Goal: Use online tool/utility: Utilize a website feature to perform a specific function

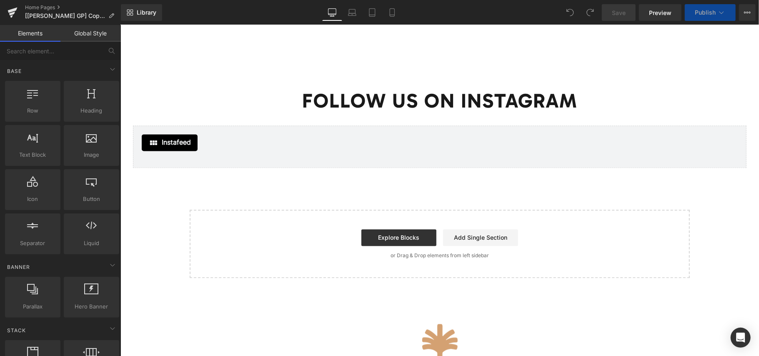
scroll to position [1168, 0]
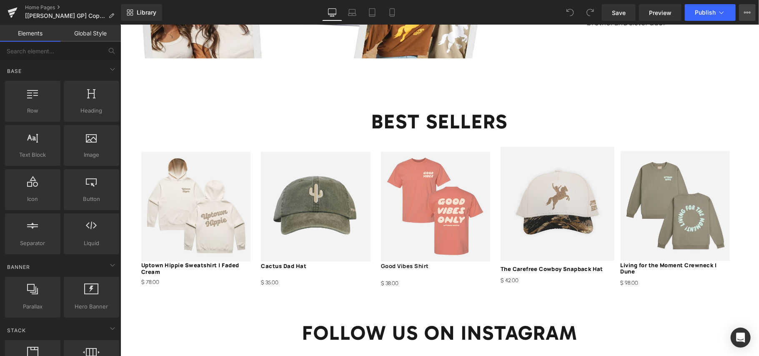
click at [745, 15] on icon at bounding box center [747, 12] width 7 height 7
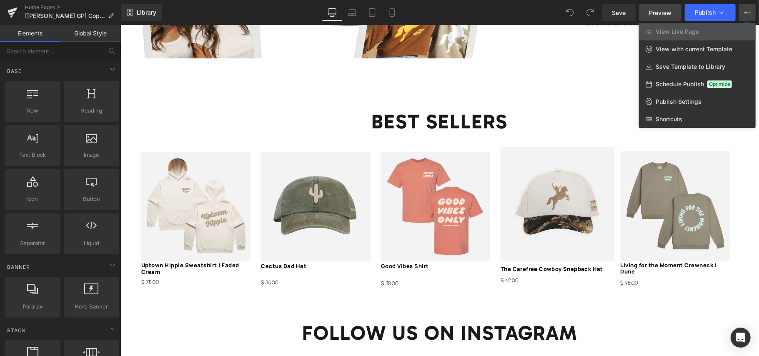
click at [673, 16] on link "Preview" at bounding box center [660, 12] width 43 height 17
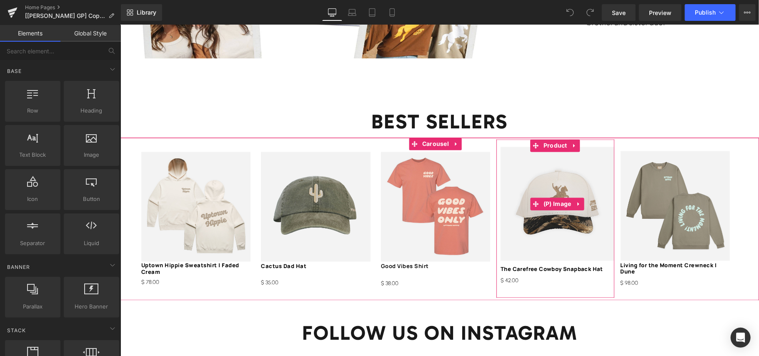
click at [533, 245] on img at bounding box center [556, 202] width 113 height 113
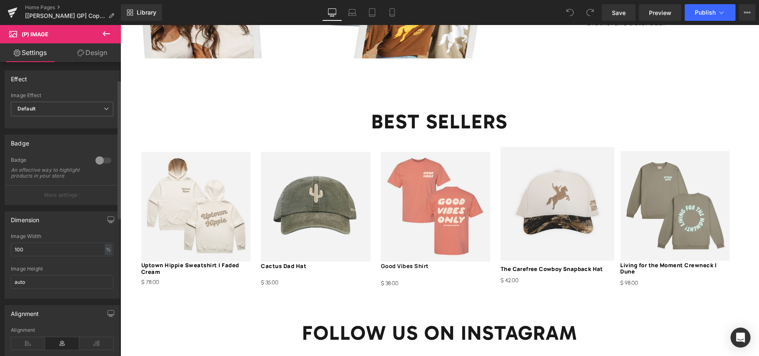
scroll to position [111, 0]
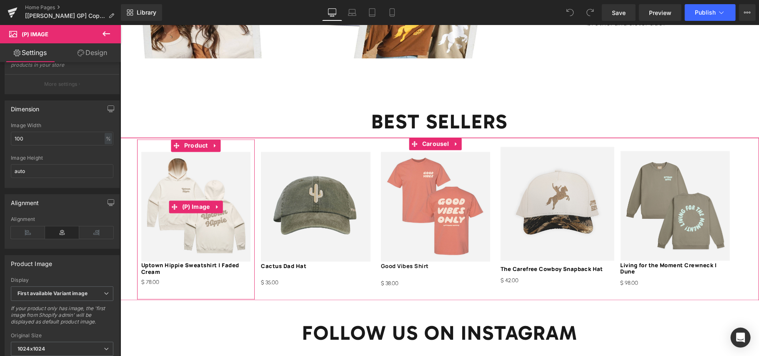
click at [235, 175] on img at bounding box center [195, 206] width 109 height 110
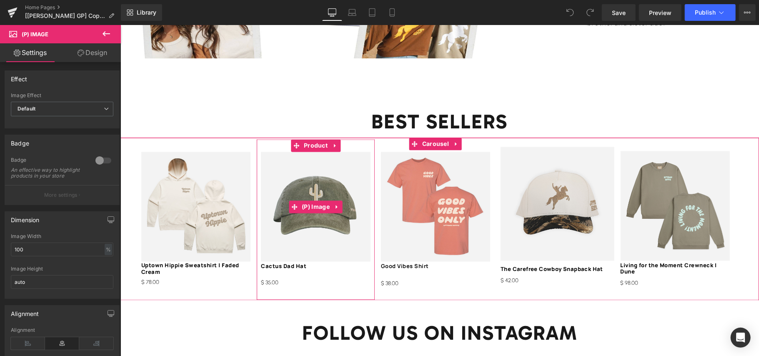
click at [299, 190] on img at bounding box center [315, 205] width 109 height 109
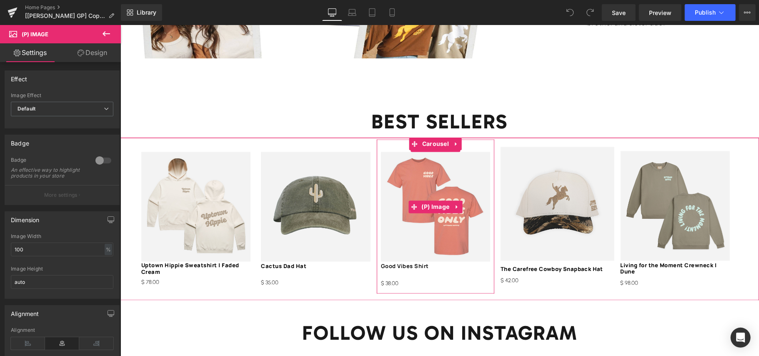
click at [399, 178] on img at bounding box center [435, 205] width 109 height 109
click at [554, 188] on img at bounding box center [556, 202] width 113 height 113
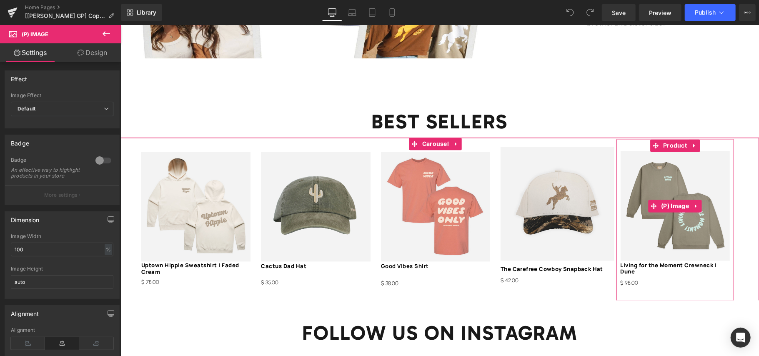
click at [649, 182] on img at bounding box center [674, 205] width 109 height 109
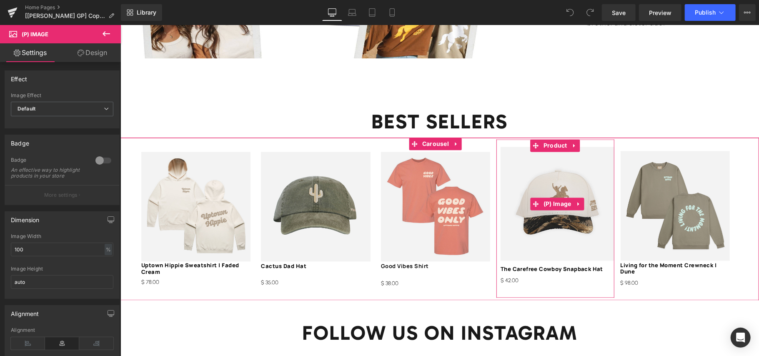
click at [542, 246] on img at bounding box center [556, 202] width 113 height 113
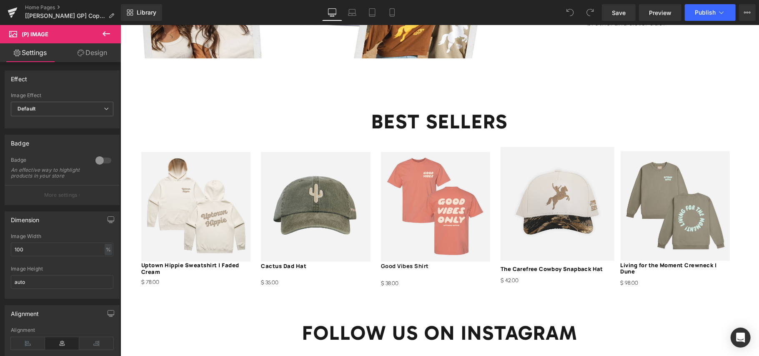
click at [97, 60] on link "Design" at bounding box center [92, 52] width 60 height 19
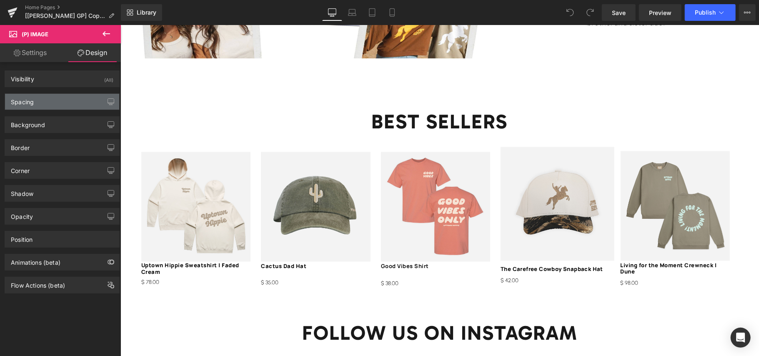
click at [93, 105] on div "Spacing" at bounding box center [62, 102] width 114 height 16
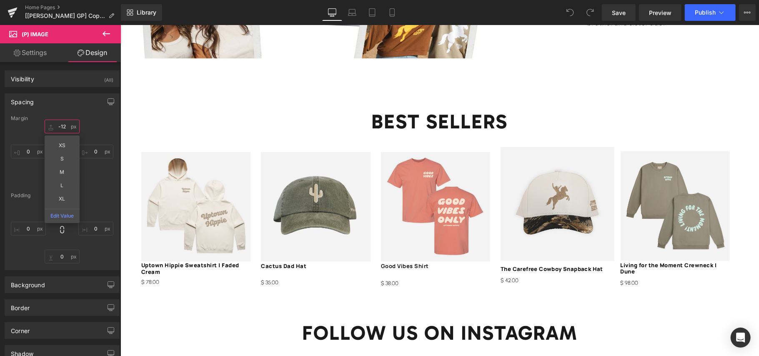
click at [61, 128] on input "text" at bounding box center [62, 127] width 35 height 14
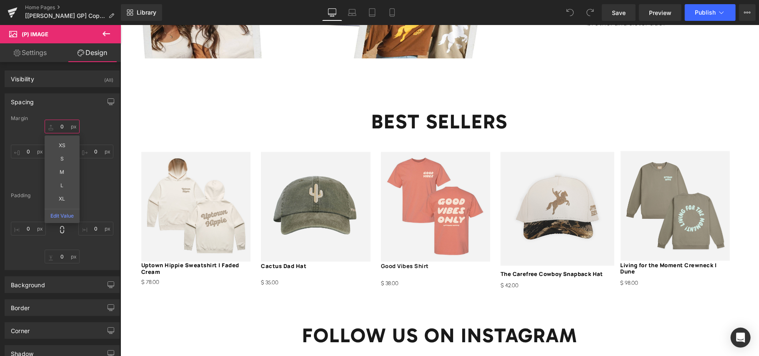
type input "0"
click at [95, 210] on div at bounding box center [62, 230] width 103 height 67
click at [627, 14] on link "Save" at bounding box center [619, 12] width 34 height 17
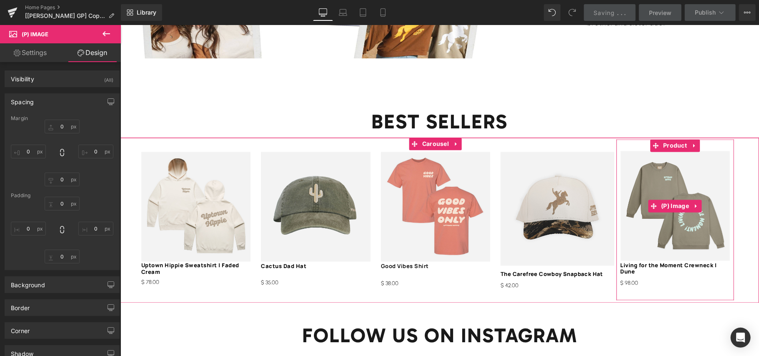
click at [660, 230] on img at bounding box center [674, 205] width 109 height 109
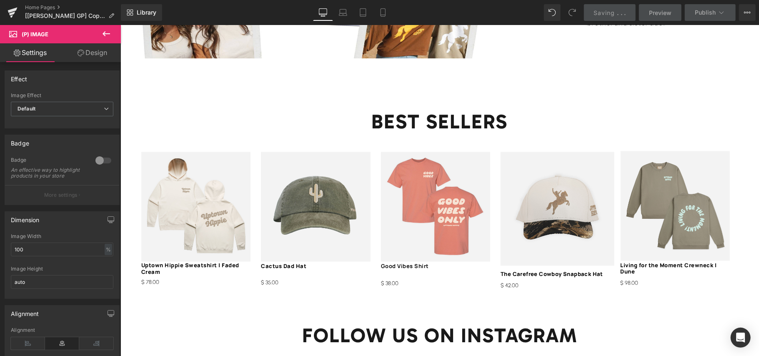
click at [81, 56] on icon at bounding box center [81, 53] width 7 height 7
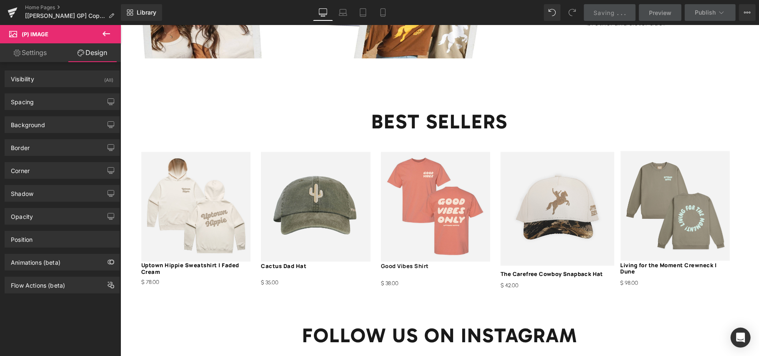
click at [84, 87] on div "Spacing [GEOGRAPHIC_DATA] [GEOGRAPHIC_DATA]" at bounding box center [62, 98] width 125 height 23
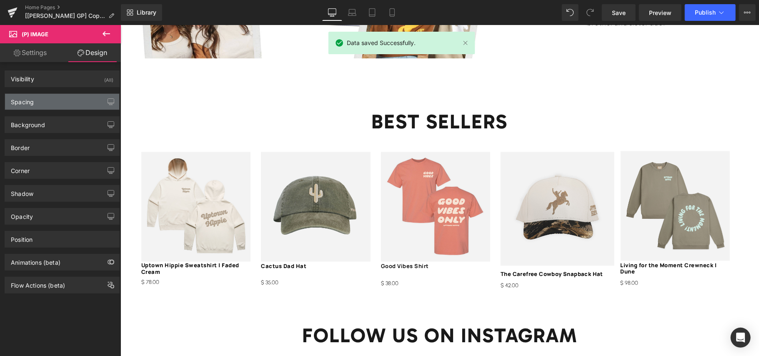
click at [85, 104] on div "Spacing" at bounding box center [62, 102] width 114 height 16
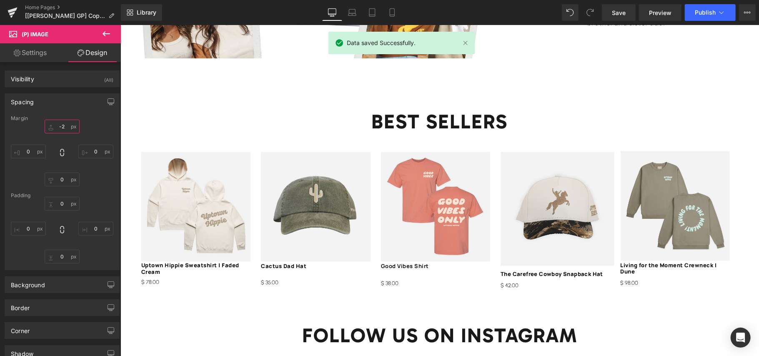
click at [67, 128] on input "text" at bounding box center [62, 127] width 35 height 14
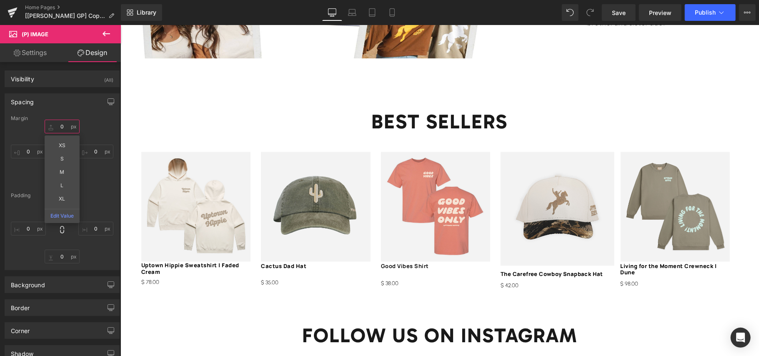
type input "0"
click at [98, 191] on div "Margin 0 XS S M L XL Edit Value [GEOGRAPHIC_DATA]" at bounding box center [62, 193] width 114 height 154
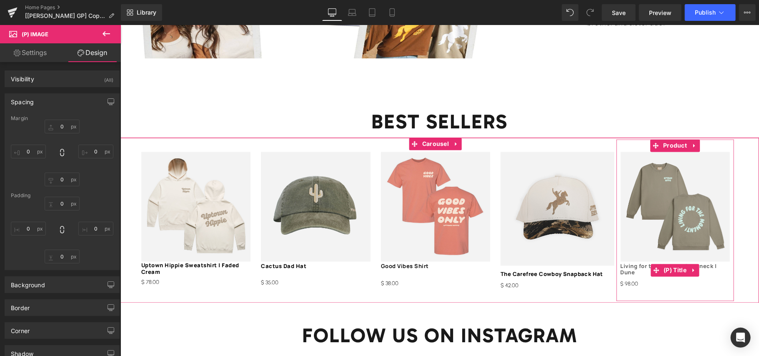
click at [711, 263] on link "Living for the Moment Crewneck | Dune" at bounding box center [674, 269] width 109 height 13
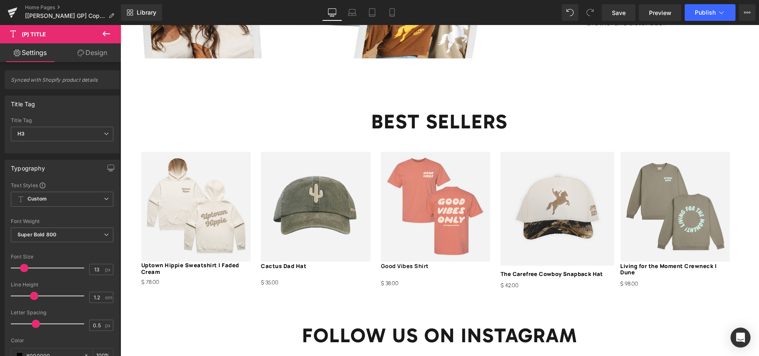
click at [72, 58] on link "Design" at bounding box center [92, 52] width 60 height 19
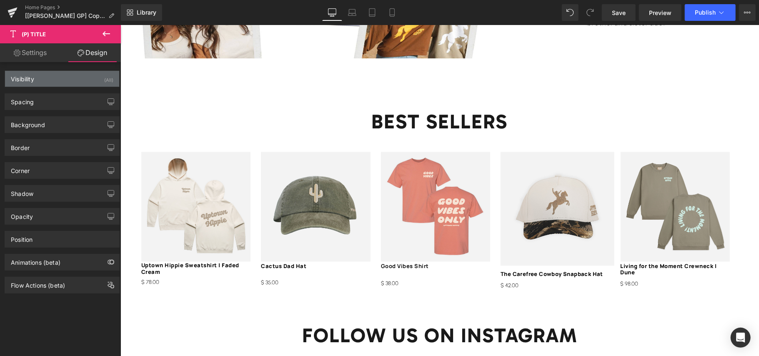
click at [74, 85] on div "Visibility (All)" at bounding box center [62, 79] width 114 height 16
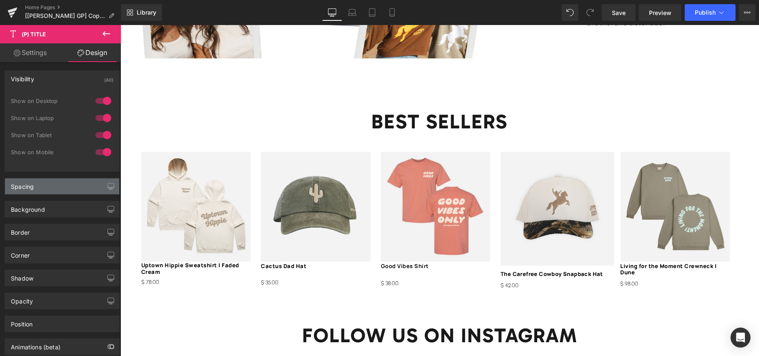
click at [69, 181] on div "Spacing" at bounding box center [62, 186] width 114 height 16
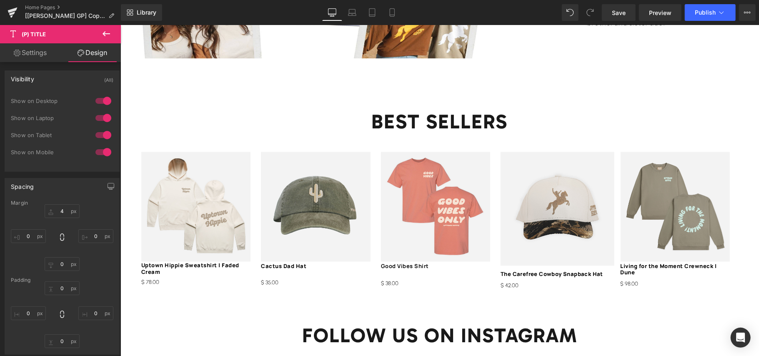
scroll to position [55, 0]
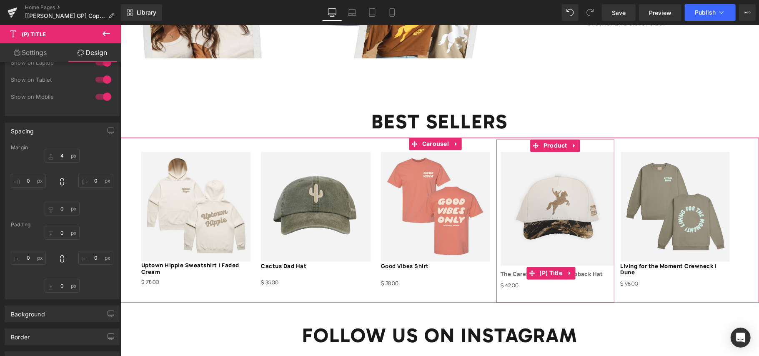
click at [576, 271] on link "The Carefree Cowboy Snapback Hat" at bounding box center [551, 274] width 103 height 7
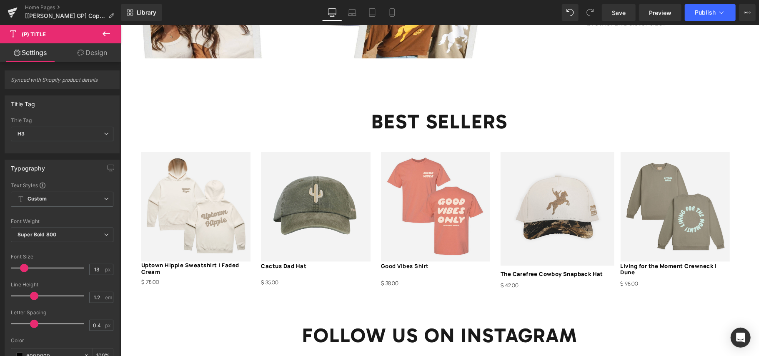
click at [86, 55] on link "Design" at bounding box center [92, 52] width 60 height 19
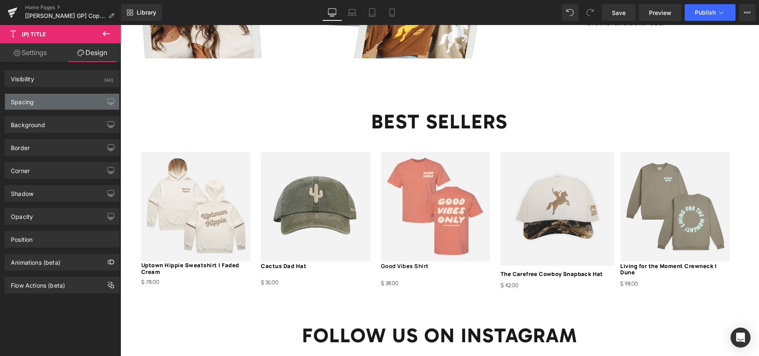
click at [74, 99] on div "Spacing" at bounding box center [62, 102] width 114 height 16
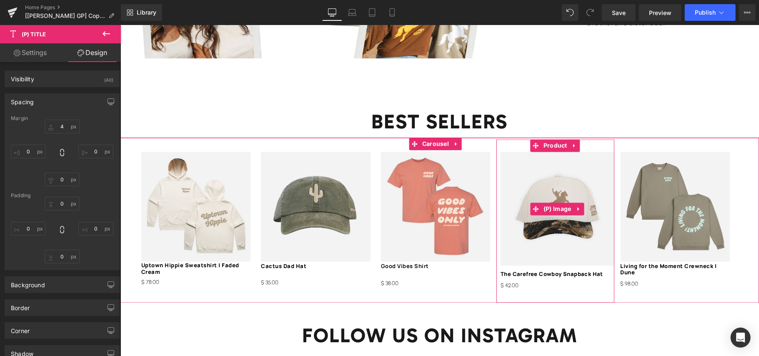
click at [586, 252] on img at bounding box center [556, 207] width 113 height 113
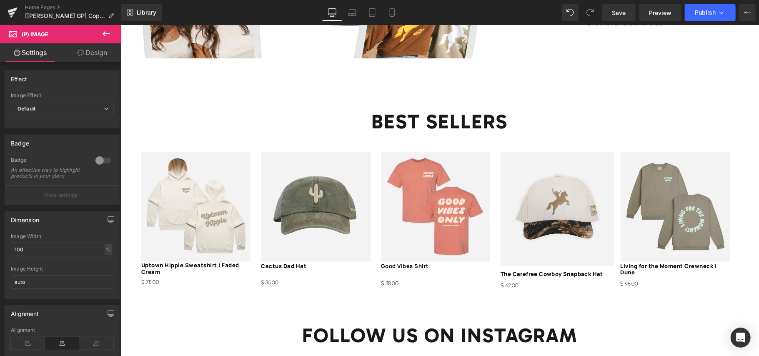
click at [76, 60] on link "Design" at bounding box center [92, 52] width 60 height 19
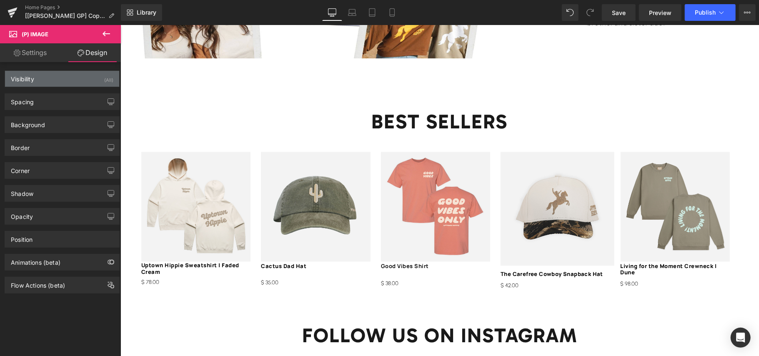
click at [76, 81] on div "Visibility (All)" at bounding box center [62, 79] width 114 height 16
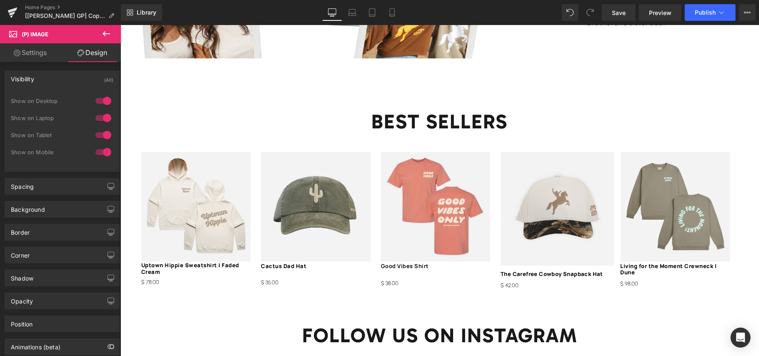
click at [75, 75] on div "Visibility (All)" at bounding box center [62, 79] width 114 height 16
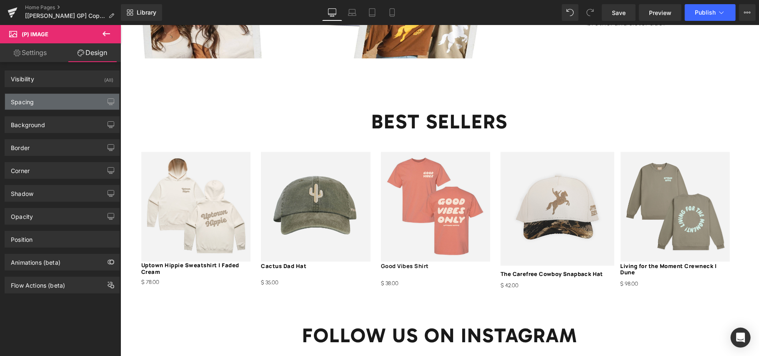
click at [77, 101] on div "Spacing" at bounding box center [62, 102] width 114 height 16
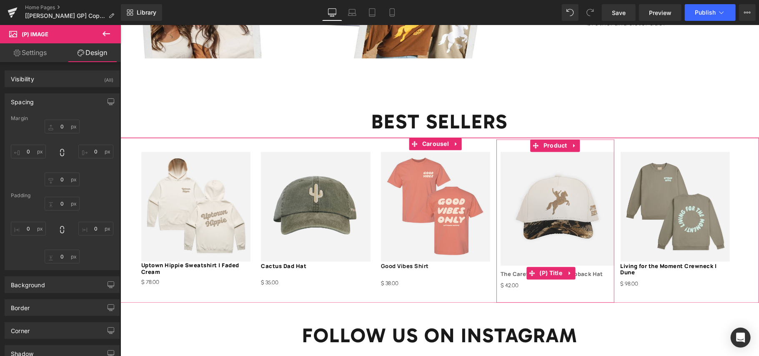
click at [524, 271] on link "The Carefree Cowboy Snapback Hat" at bounding box center [551, 274] width 103 height 7
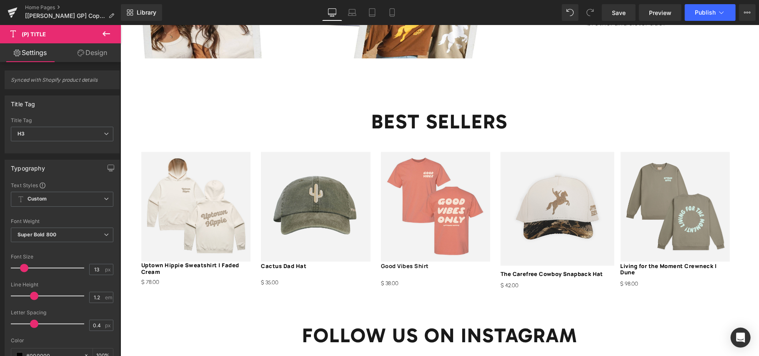
click at [87, 55] on link "Design" at bounding box center [92, 52] width 60 height 19
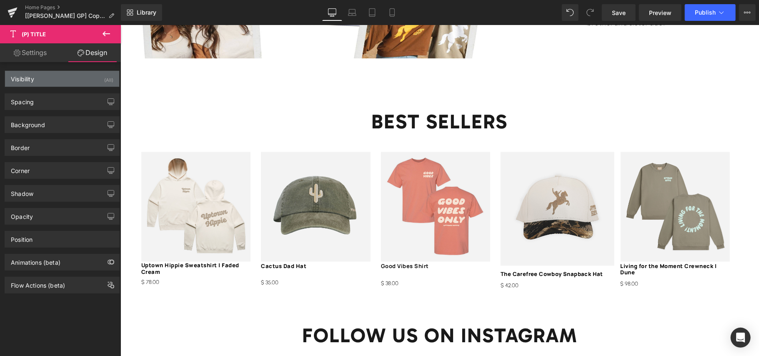
click at [82, 85] on div "Visibility (All)" at bounding box center [62, 79] width 114 height 16
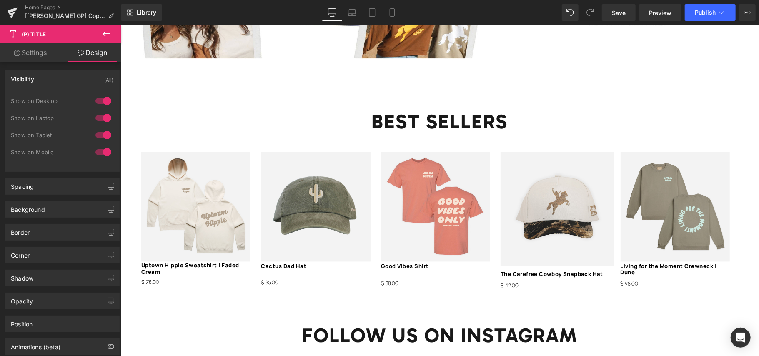
click at [79, 78] on div "Visibility (All)" at bounding box center [62, 79] width 114 height 16
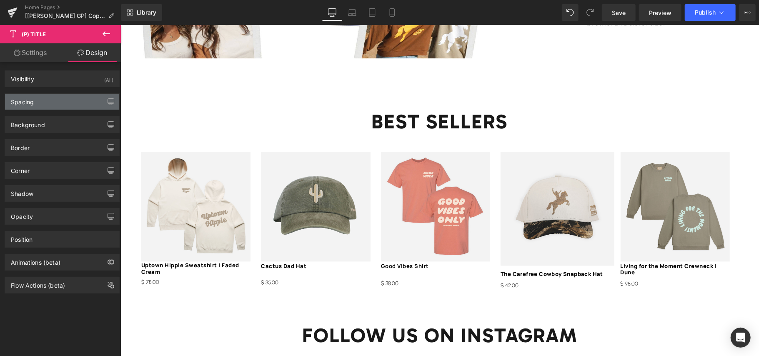
click at [78, 99] on div "Spacing" at bounding box center [62, 102] width 114 height 16
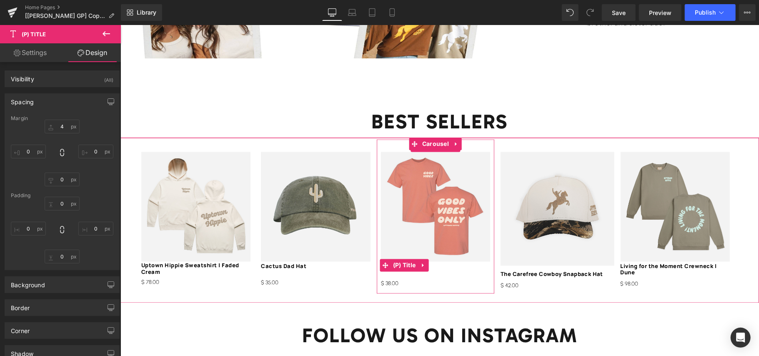
click at [425, 261] on icon at bounding box center [423, 264] width 6 height 6
click at [443, 208] on img at bounding box center [435, 205] width 109 height 109
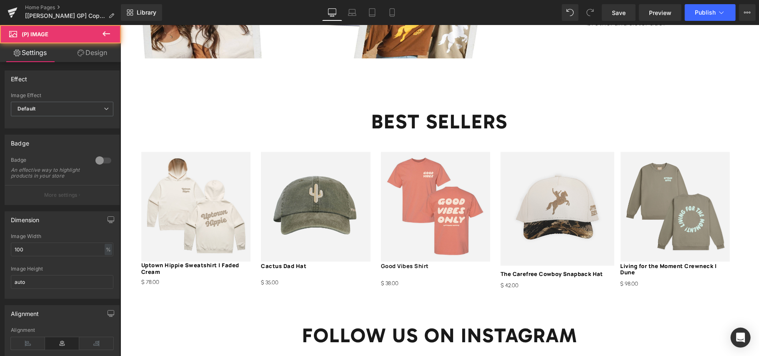
click at [89, 43] on link "Design" at bounding box center [92, 52] width 60 height 19
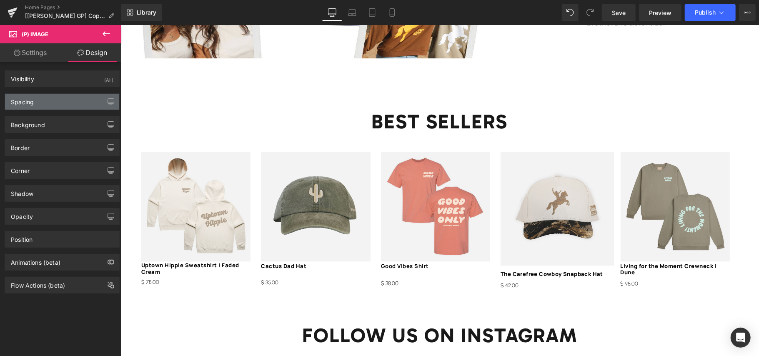
click at [82, 100] on div "Spacing" at bounding box center [62, 102] width 114 height 16
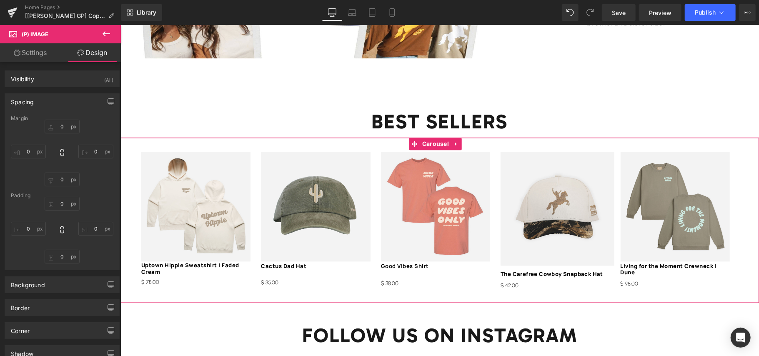
click at [362, 211] on img at bounding box center [315, 205] width 109 height 109
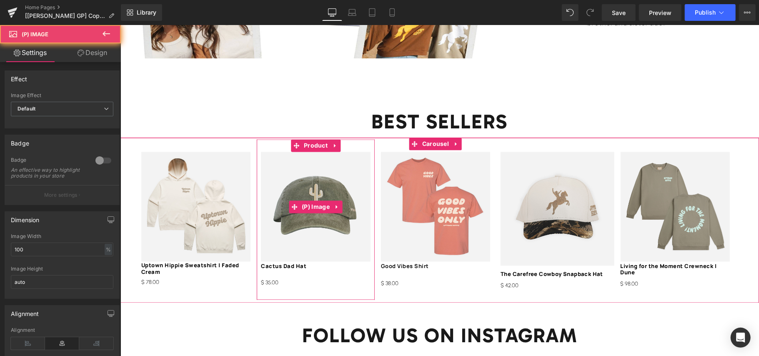
click at [348, 208] on img at bounding box center [315, 205] width 109 height 109
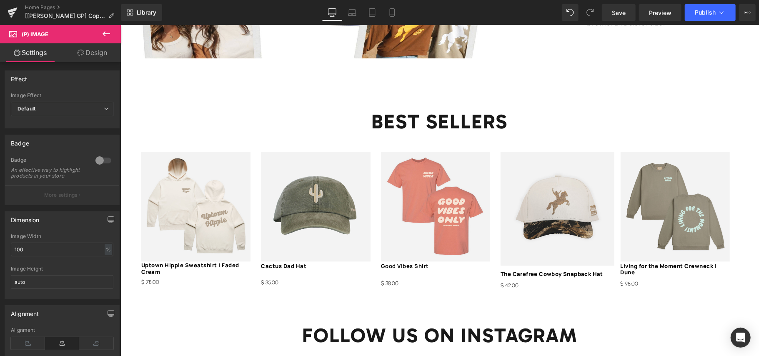
click at [78, 56] on icon at bounding box center [81, 53] width 7 height 7
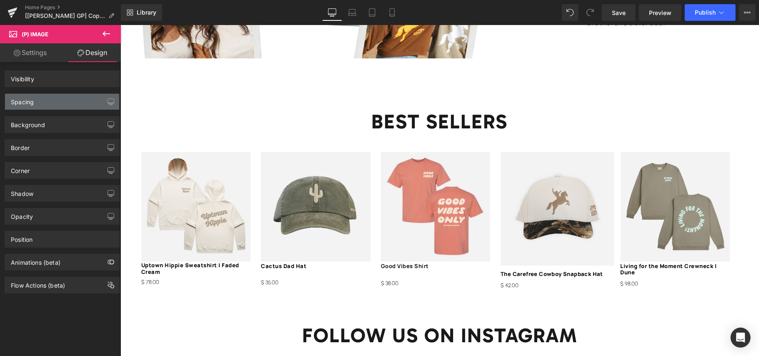
click at [75, 97] on div "Spacing" at bounding box center [62, 102] width 114 height 16
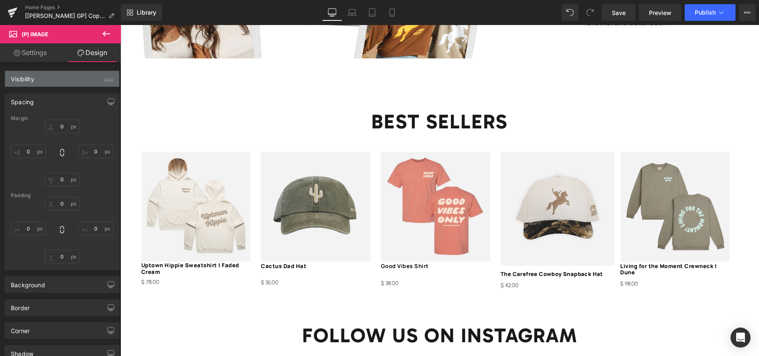
click at [75, 85] on div "Visibility (All)" at bounding box center [62, 79] width 114 height 16
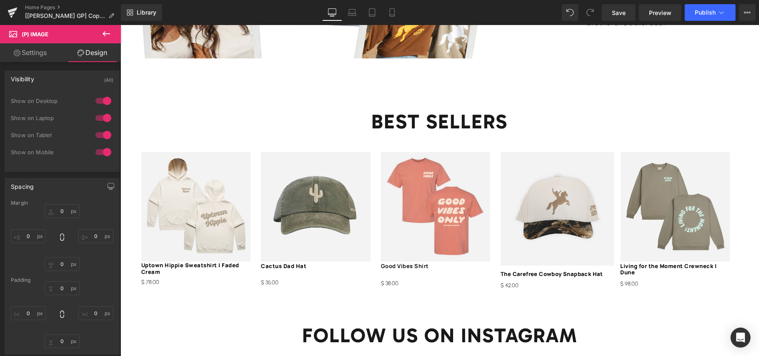
click at [75, 95] on div "1 Show on Desktop 1 Show on Laptop 1 Show on Tablet 1 Show on Mobile" at bounding box center [62, 129] width 103 height 73
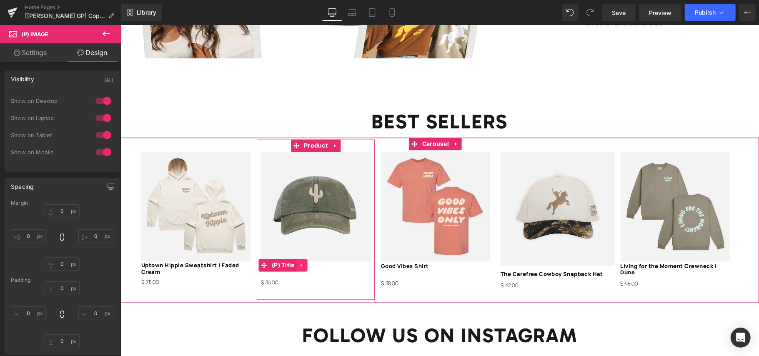
click at [304, 261] on icon at bounding box center [302, 264] width 6 height 6
click at [290, 259] on link at bounding box center [285, 265] width 11 height 13
click at [298, 262] on link at bounding box center [293, 265] width 9 height 10
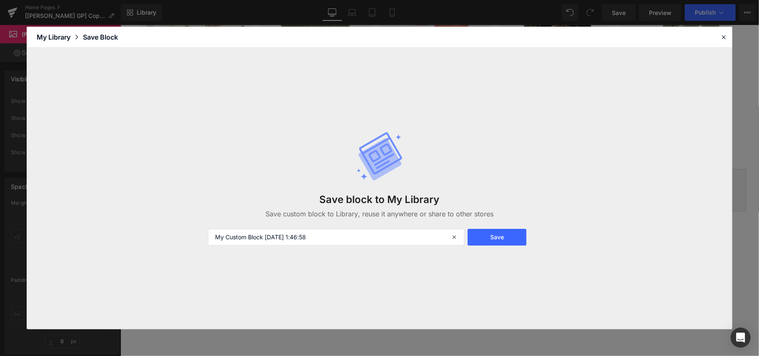
scroll to position [1370, 0]
click at [724, 33] on icon at bounding box center [724, 37] width 8 height 8
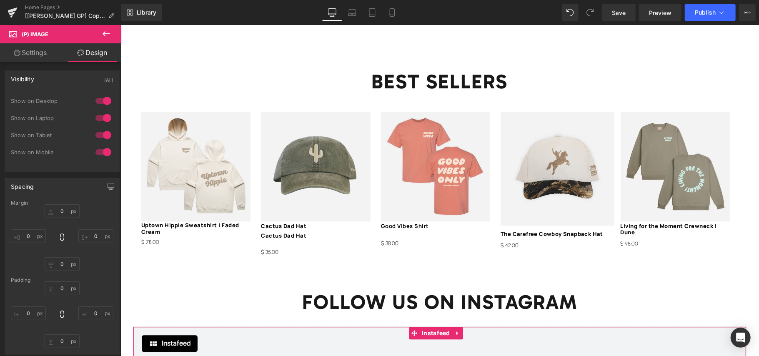
scroll to position [1203, 0]
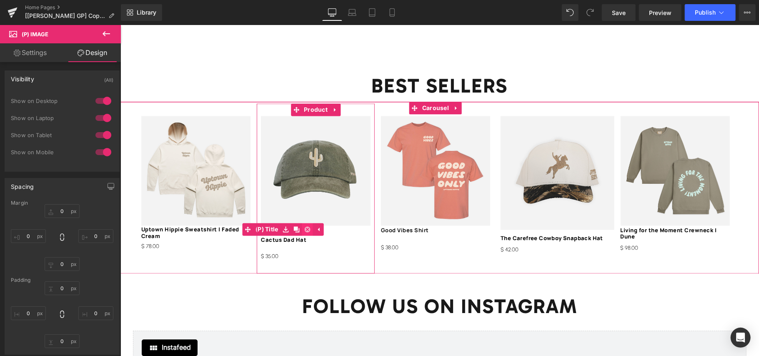
click at [304, 226] on icon at bounding box center [307, 229] width 6 height 6
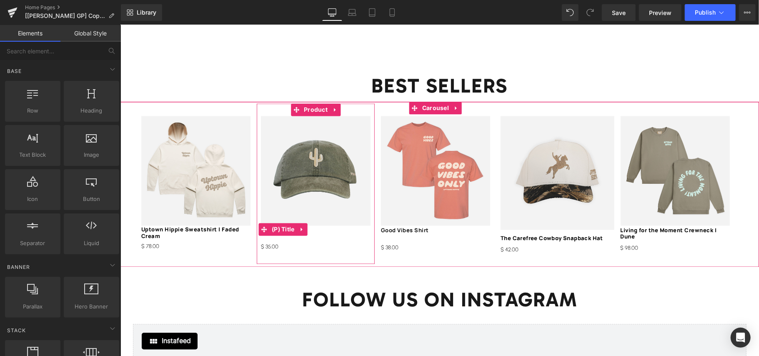
click at [297, 223] on link at bounding box center [301, 229] width 11 height 13
click at [274, 223] on span "(P) Title" at bounding box center [282, 229] width 27 height 13
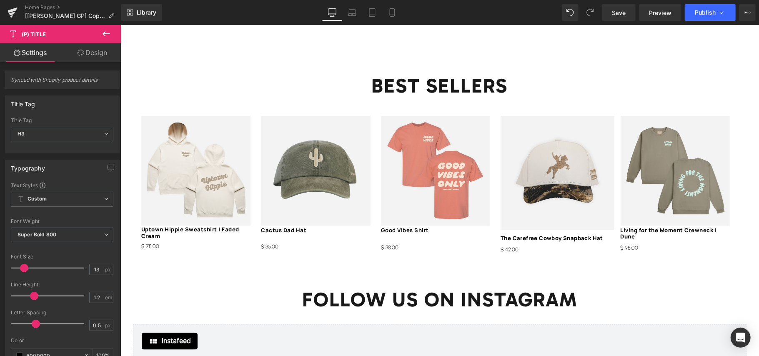
click at [85, 53] on link "Design" at bounding box center [92, 52] width 60 height 19
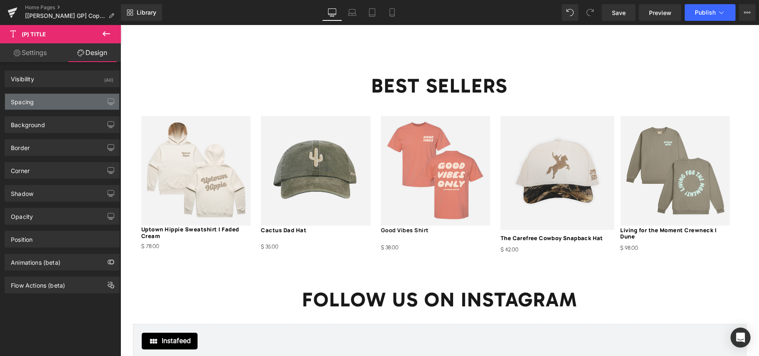
click at [79, 103] on div "Spacing" at bounding box center [62, 102] width 114 height 16
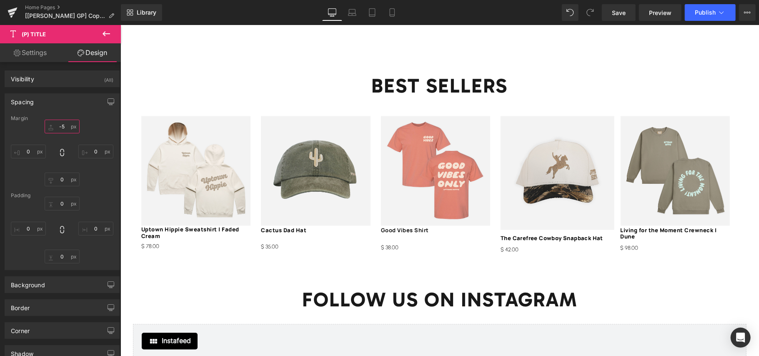
click at [63, 123] on input "text" at bounding box center [62, 127] width 35 height 14
type input "04"
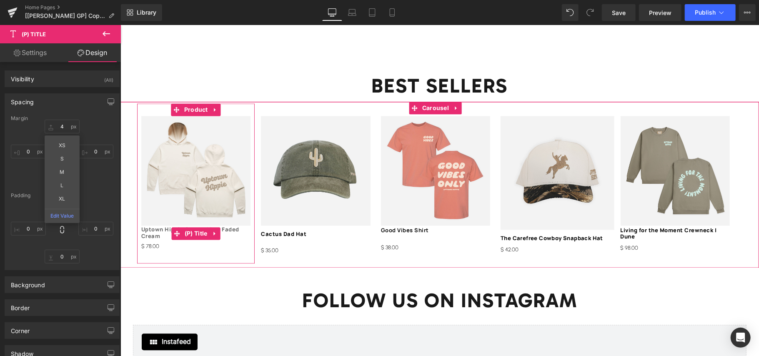
click at [231, 226] on link "Uptown Hippie Sweatshirt | Faded Cream" at bounding box center [195, 232] width 109 height 13
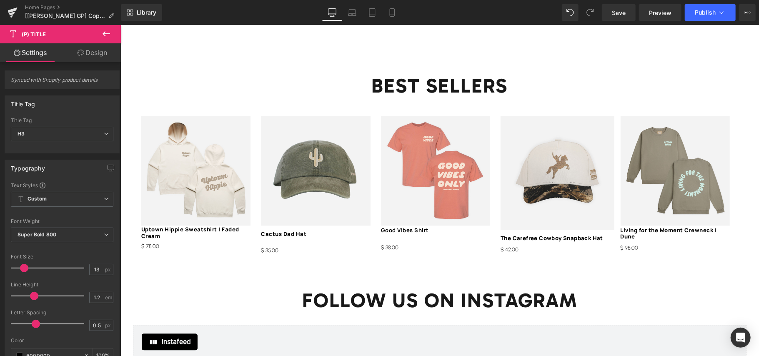
click at [78, 60] on link "Design" at bounding box center [92, 52] width 60 height 19
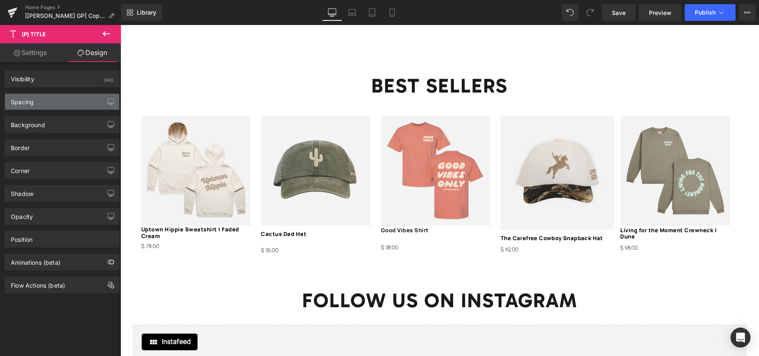
click at [78, 100] on div "Spacing" at bounding box center [62, 102] width 114 height 16
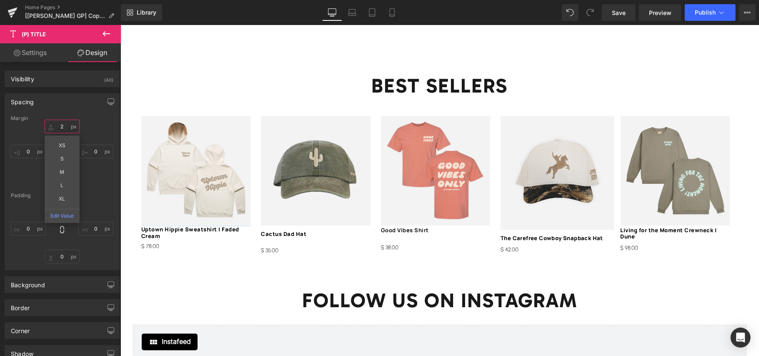
click at [66, 127] on input "text" at bounding box center [62, 127] width 35 height 14
type input "4"
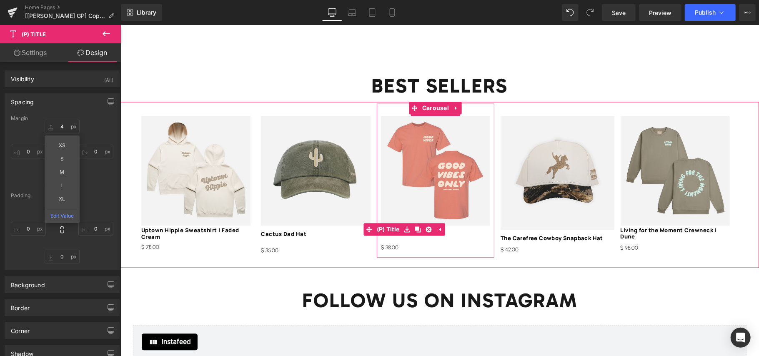
click at [458, 224] on h3 "Good Vibes Shirt" at bounding box center [435, 229] width 109 height 12
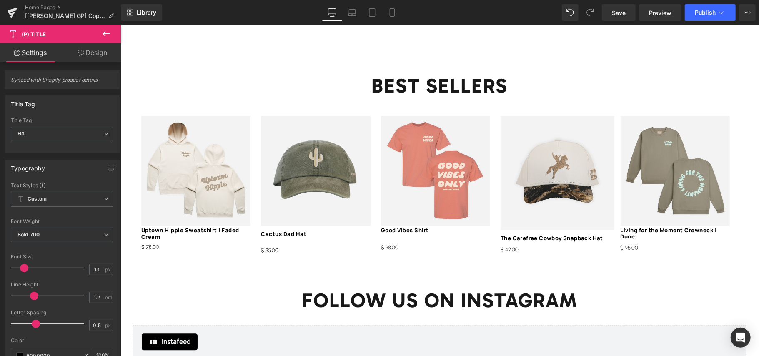
click at [88, 52] on link "Design" at bounding box center [92, 52] width 60 height 19
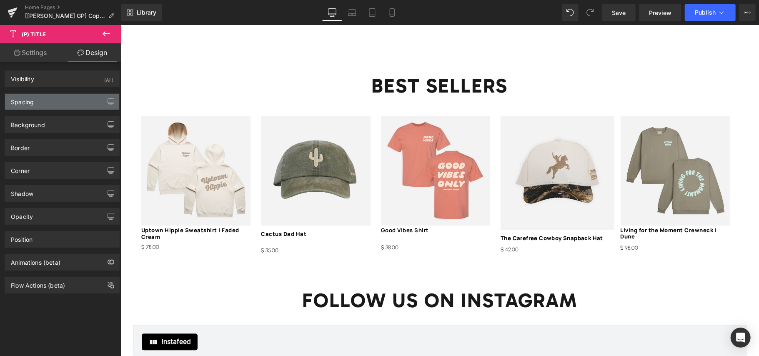
click at [57, 98] on div "Spacing" at bounding box center [62, 102] width 114 height 16
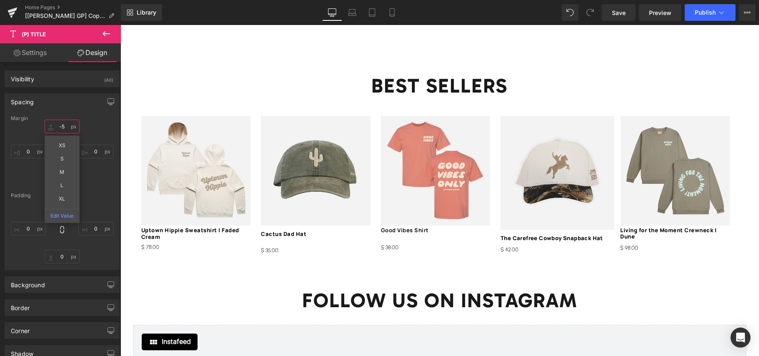
click at [62, 129] on input "text" at bounding box center [62, 127] width 35 height 14
type input "4"
click at [73, 104] on div "Spacing" at bounding box center [62, 102] width 114 height 16
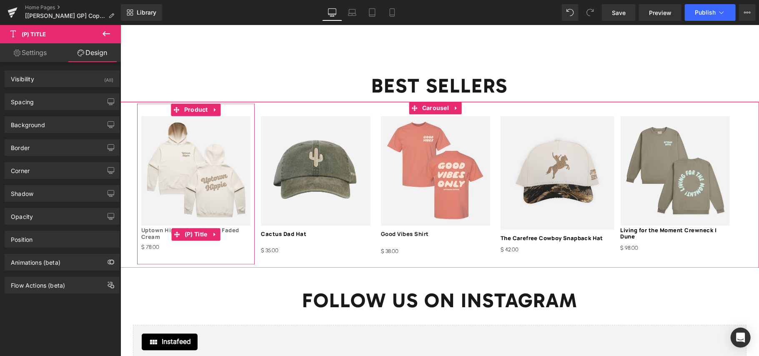
click at [226, 227] on link "Uptown Hippie Sweatshirt | Faded Cream" at bounding box center [195, 233] width 109 height 13
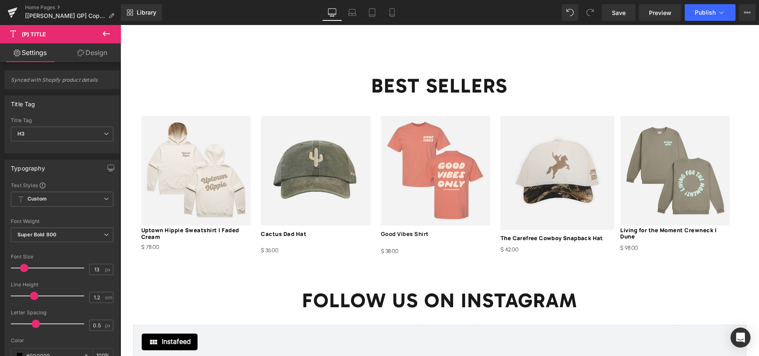
drag, startPoint x: 82, startPoint y: 60, endPoint x: 60, endPoint y: 124, distance: 67.5
click at [82, 60] on link "Design" at bounding box center [92, 52] width 60 height 19
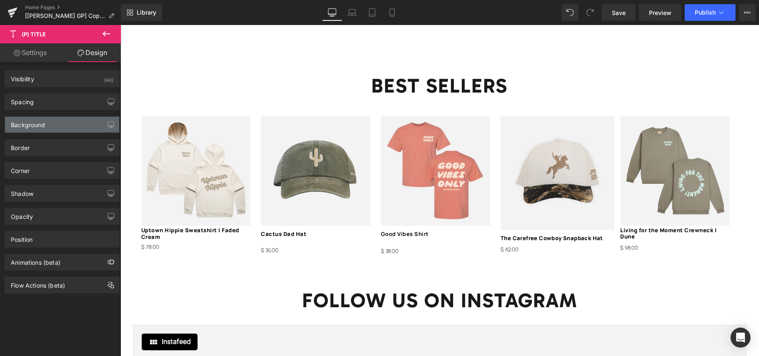
click at [60, 122] on div "Background" at bounding box center [62, 125] width 114 height 16
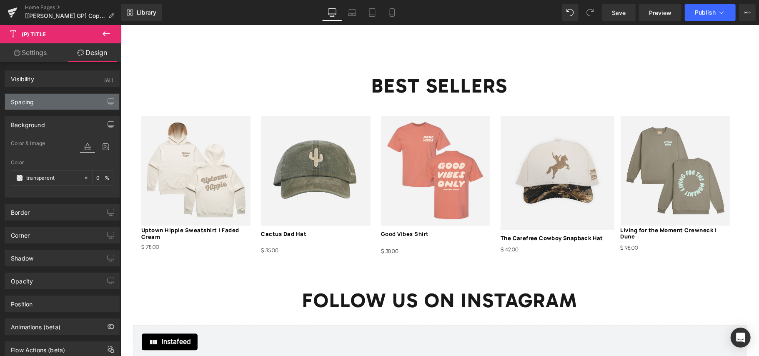
click at [62, 108] on div "Spacing" at bounding box center [62, 102] width 114 height 16
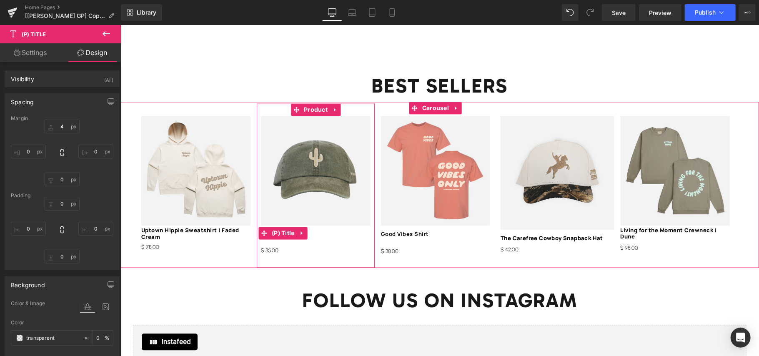
click at [325, 227] on h3 "Cactus Dad Hat" at bounding box center [315, 233] width 109 height 12
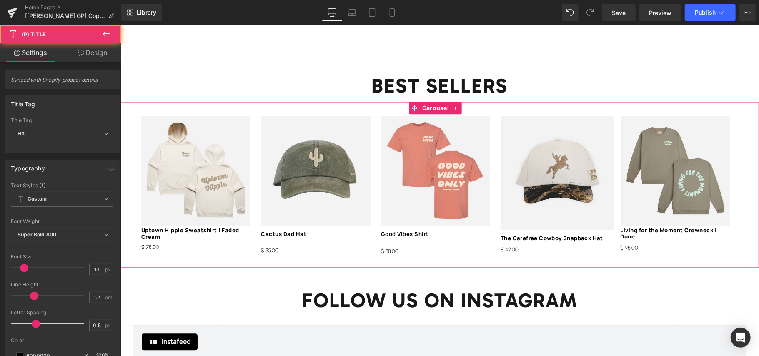
click at [479, 227] on h3 "Good Vibes Shirt" at bounding box center [435, 233] width 109 height 12
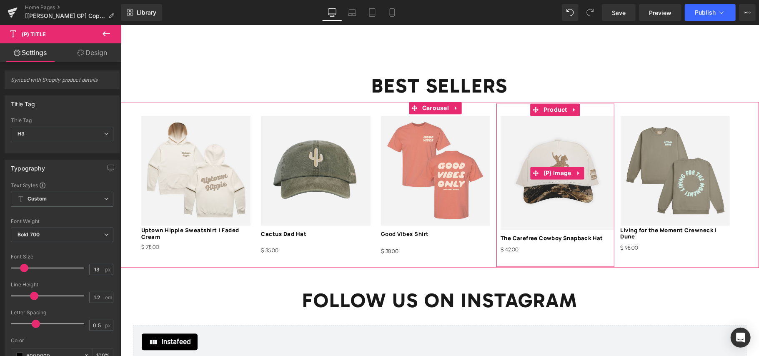
click at [554, 209] on img at bounding box center [556, 172] width 113 height 113
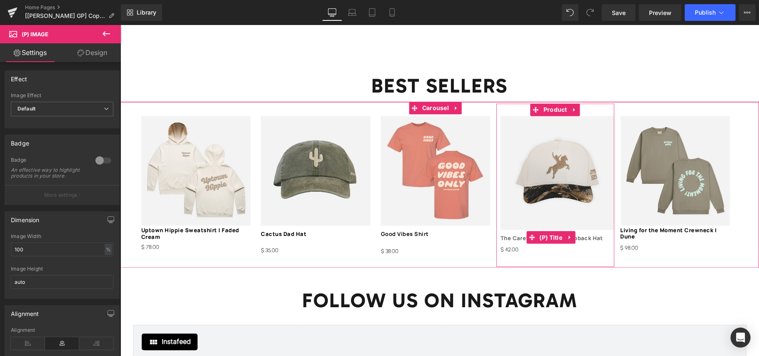
click at [560, 231] on span "(P) Title" at bounding box center [550, 237] width 27 height 13
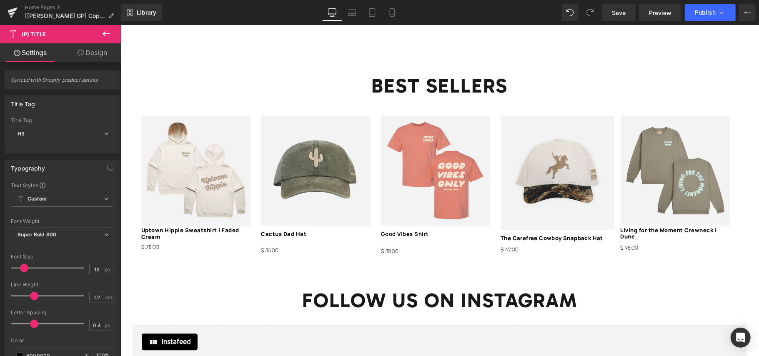
click at [105, 60] on link "Design" at bounding box center [92, 52] width 60 height 19
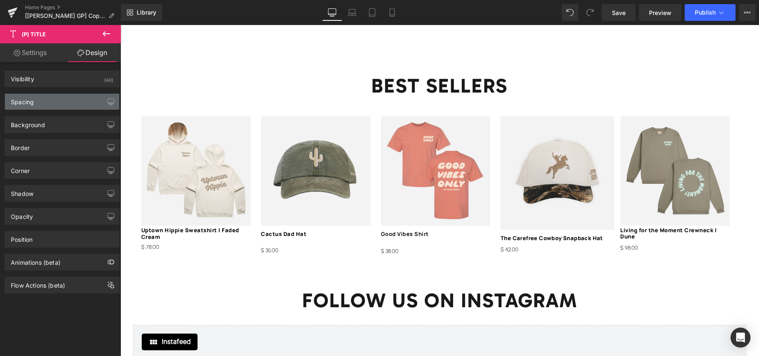
click at [89, 101] on div "Spacing" at bounding box center [62, 102] width 114 height 16
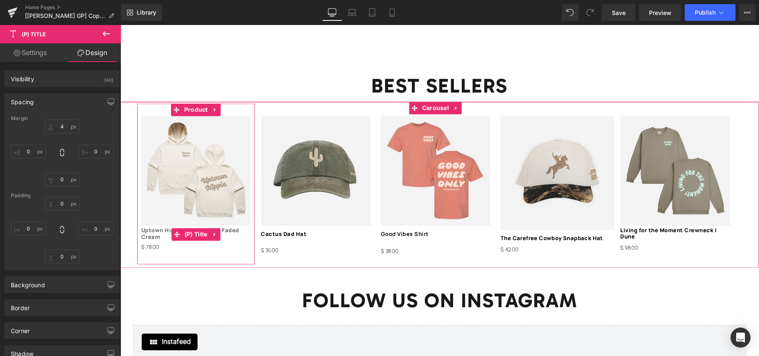
click at [171, 227] on link "Uptown Hippie Sweatshirt | Faded Cream" at bounding box center [195, 233] width 109 height 13
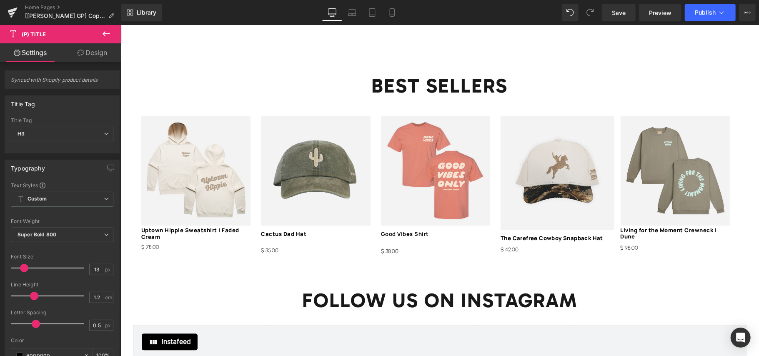
click at [82, 55] on icon at bounding box center [81, 53] width 7 height 7
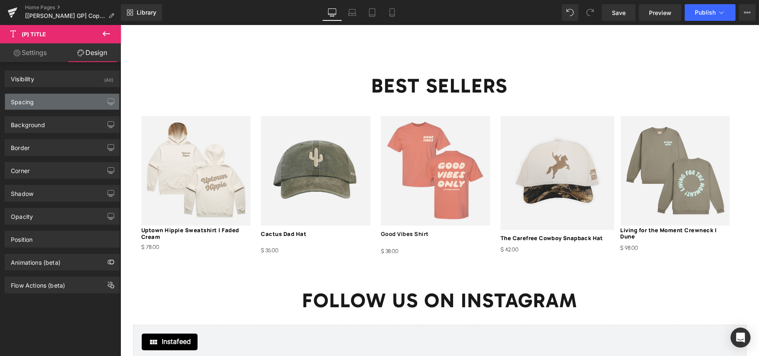
click at [78, 104] on div "Spacing" at bounding box center [62, 102] width 114 height 16
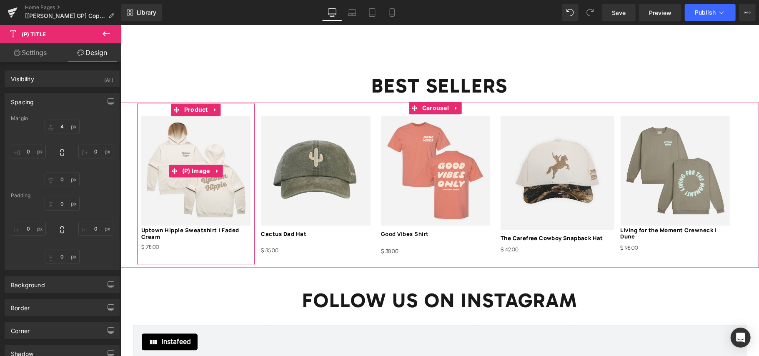
click at [186, 132] on img at bounding box center [195, 171] width 109 height 110
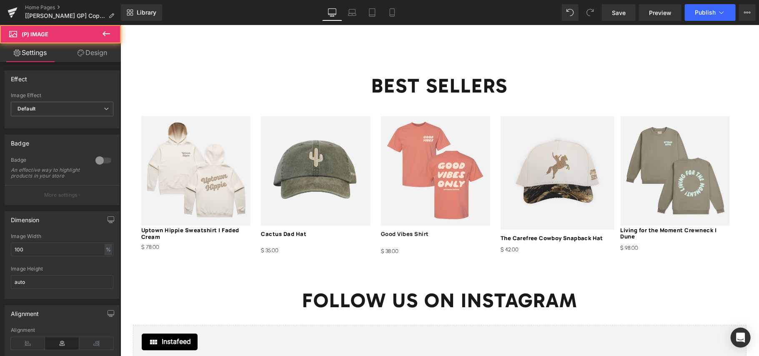
click at [83, 60] on link "Design" at bounding box center [92, 52] width 60 height 19
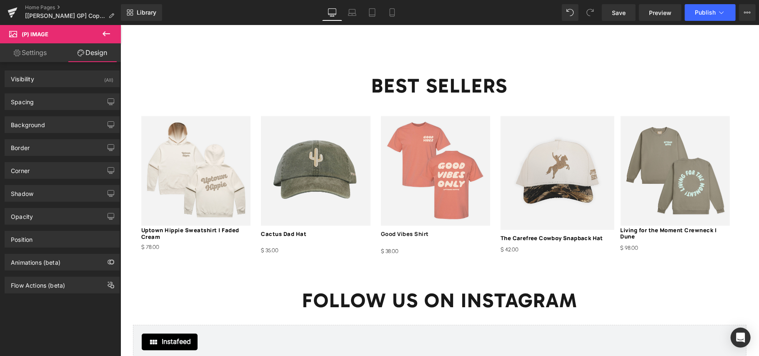
click at [85, 93] on div "Spacing [GEOGRAPHIC_DATA] [GEOGRAPHIC_DATA]" at bounding box center [62, 98] width 125 height 23
click at [83, 102] on div "Spacing" at bounding box center [62, 102] width 114 height 16
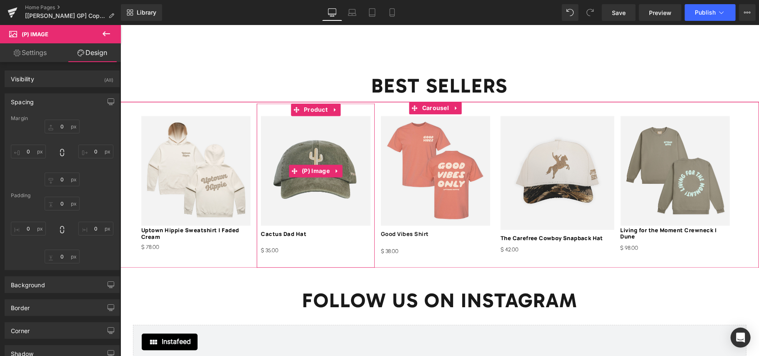
click at [336, 185] on img at bounding box center [315, 170] width 109 height 109
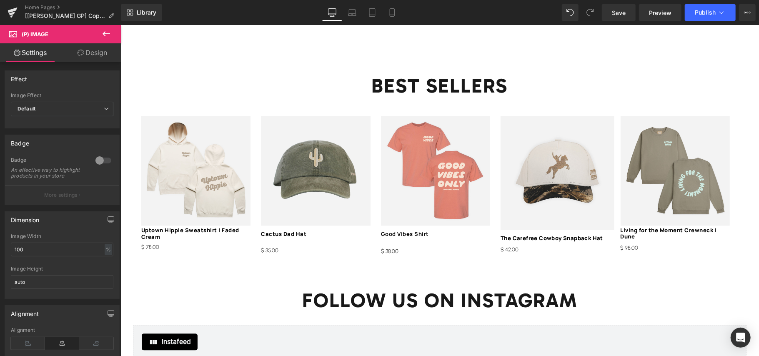
click at [85, 52] on link "Design" at bounding box center [92, 52] width 60 height 19
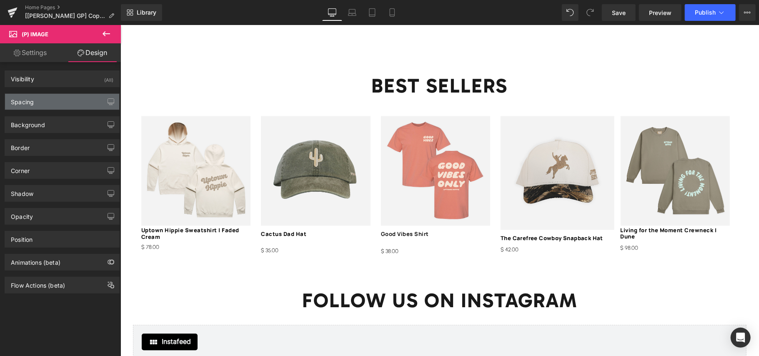
click at [81, 103] on div "Spacing" at bounding box center [62, 102] width 114 height 16
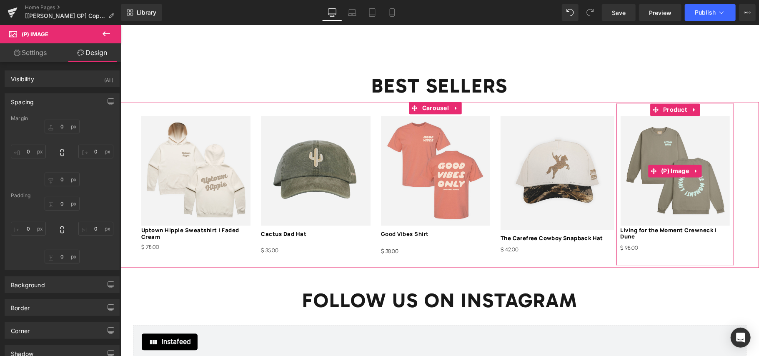
click at [660, 193] on img at bounding box center [674, 170] width 109 height 109
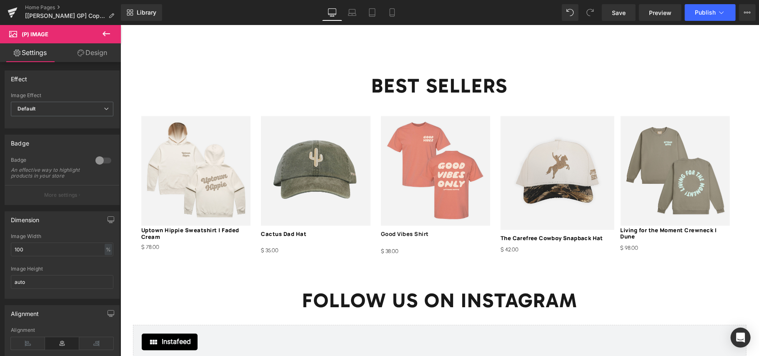
click at [89, 60] on link "Design" at bounding box center [92, 52] width 60 height 19
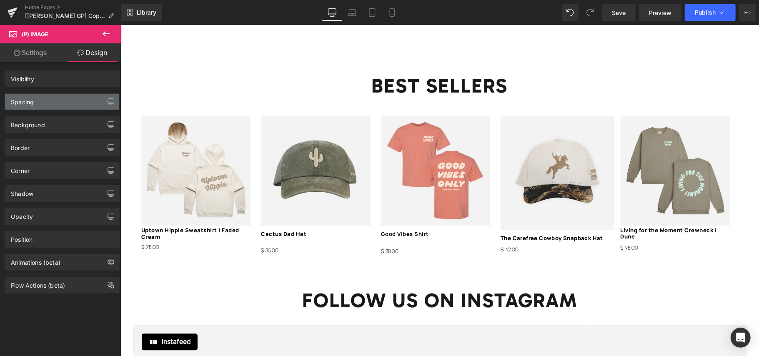
click at [78, 102] on div "Spacing" at bounding box center [62, 102] width 114 height 16
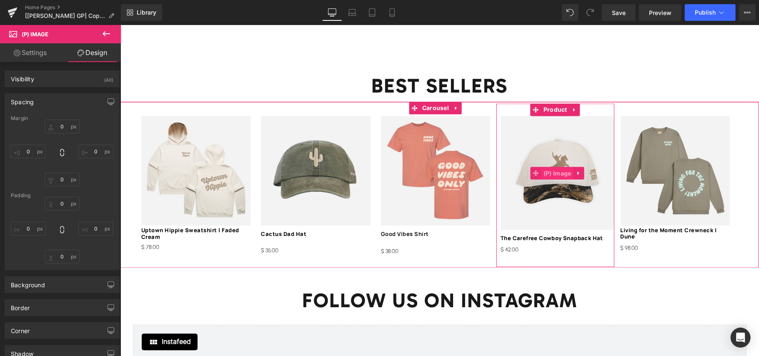
click at [548, 169] on span "(P) Image" at bounding box center [557, 173] width 32 height 13
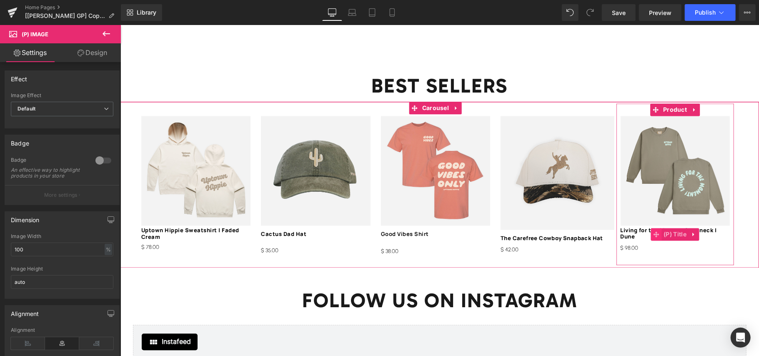
click at [658, 231] on icon at bounding box center [656, 234] width 6 height 6
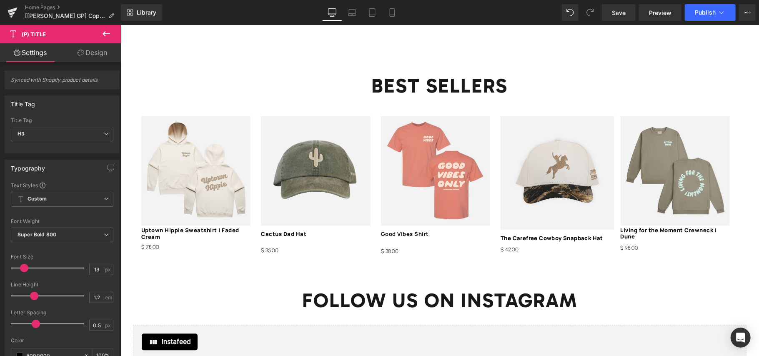
click at [91, 61] on link "Design" at bounding box center [92, 52] width 60 height 19
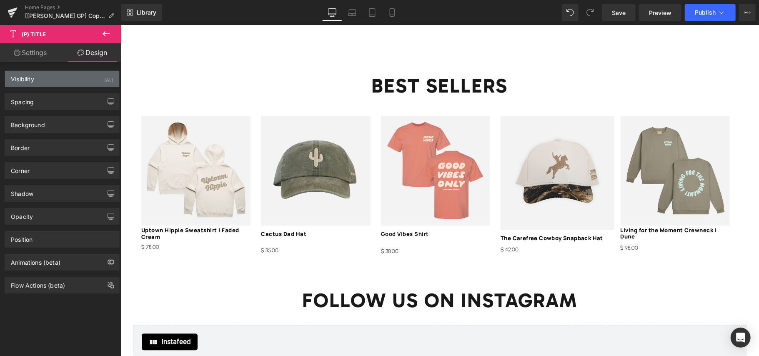
click at [87, 83] on div "Visibility (All)" at bounding box center [62, 79] width 114 height 16
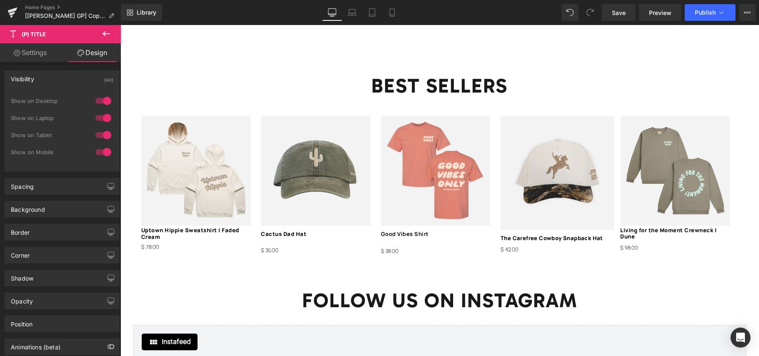
click at [82, 81] on div "Visibility (All)" at bounding box center [62, 79] width 114 height 16
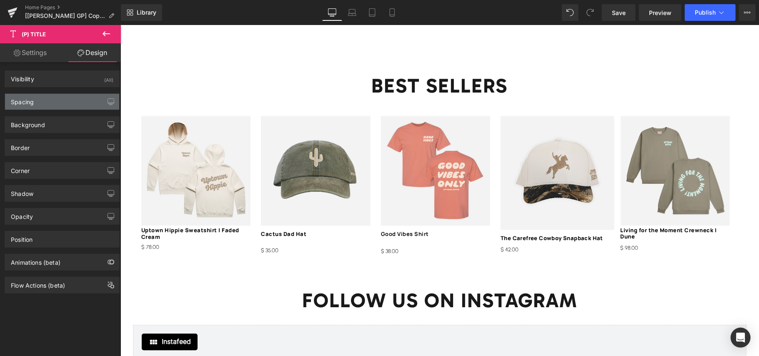
click at [79, 102] on div "Spacing" at bounding box center [62, 102] width 114 height 16
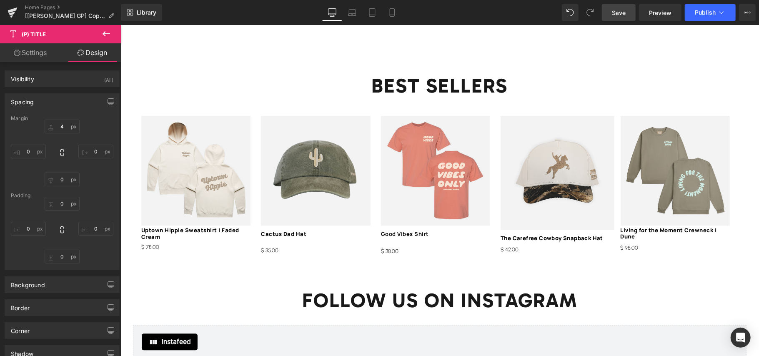
click at [626, 16] on span "Save" at bounding box center [619, 12] width 14 height 9
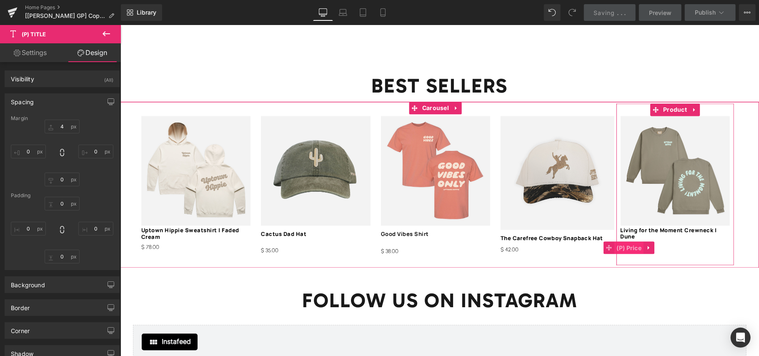
click at [633, 241] on span "(P) Price" at bounding box center [629, 247] width 29 height 13
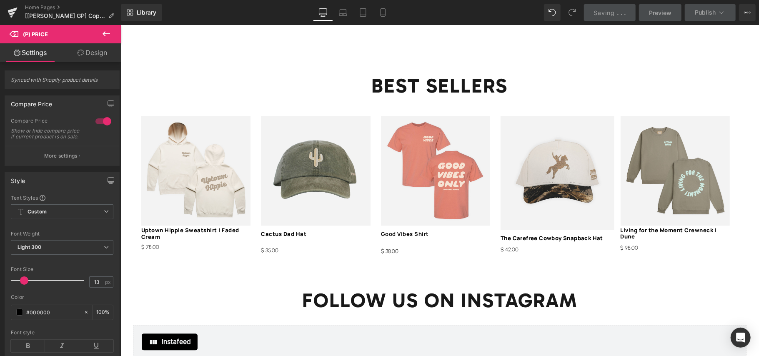
click at [92, 49] on link "Design" at bounding box center [92, 52] width 60 height 19
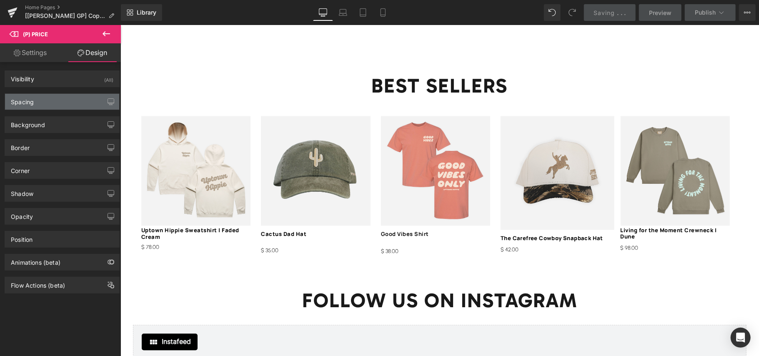
click at [75, 101] on div "Spacing" at bounding box center [62, 102] width 114 height 16
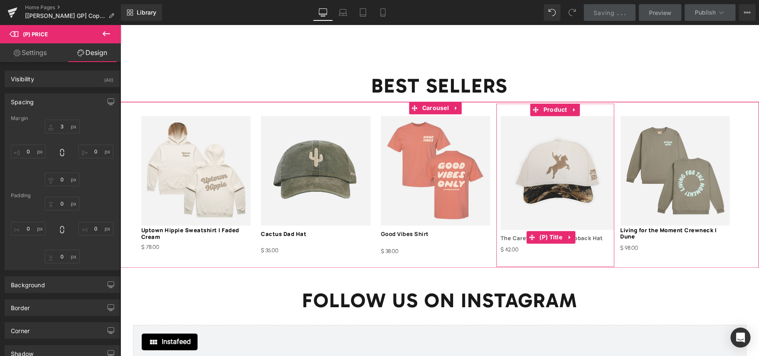
click at [589, 235] on link "The Carefree Cowboy Snapback Hat" at bounding box center [551, 238] width 103 height 7
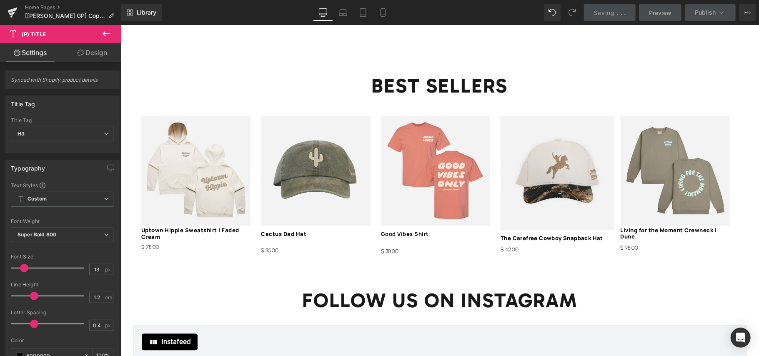
click at [90, 58] on link "Design" at bounding box center [92, 52] width 60 height 19
click at [0, 0] on div "Visibility" at bounding box center [0, 0] width 0 height 0
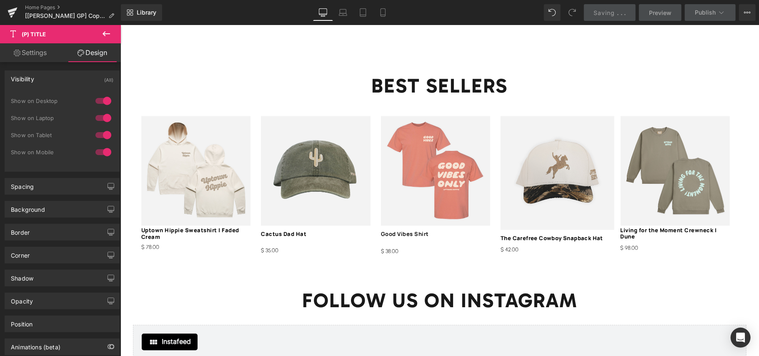
click at [82, 83] on div "Visibility (All)" at bounding box center [62, 79] width 114 height 16
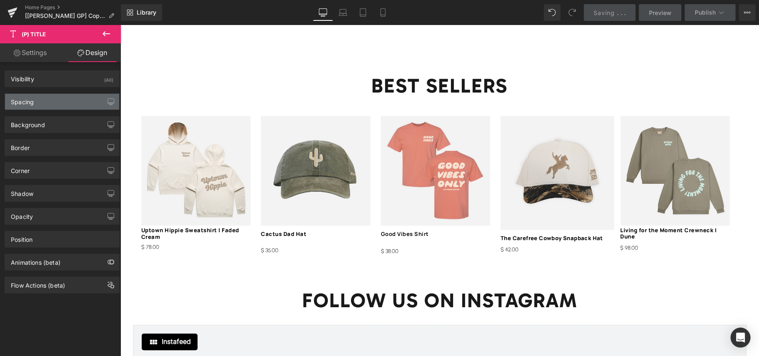
click at [79, 108] on div "Spacing" at bounding box center [62, 102] width 114 height 16
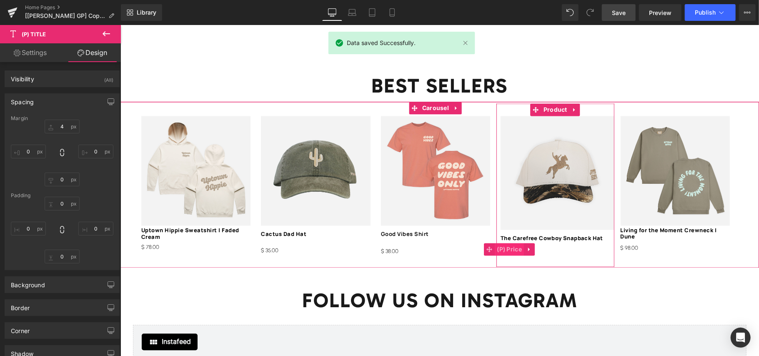
click at [515, 243] on span "(P) Price" at bounding box center [509, 249] width 29 height 13
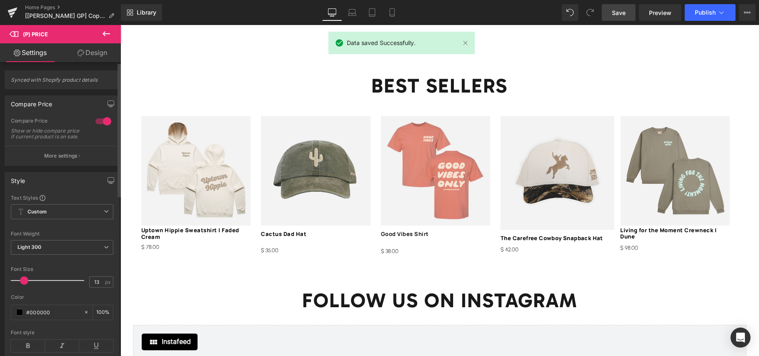
click at [87, 60] on link "Design" at bounding box center [92, 52] width 60 height 19
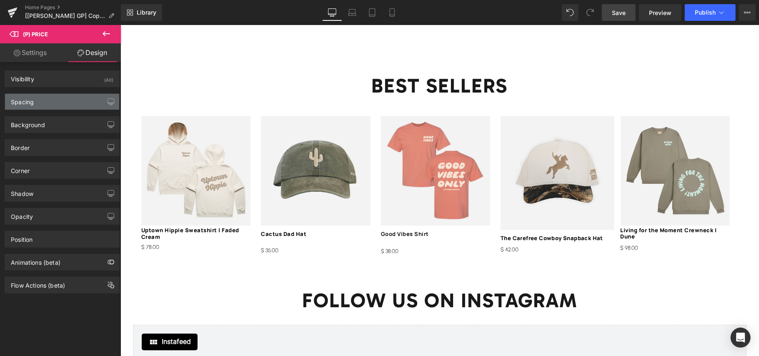
click at [75, 97] on div "Spacing" at bounding box center [62, 102] width 114 height 16
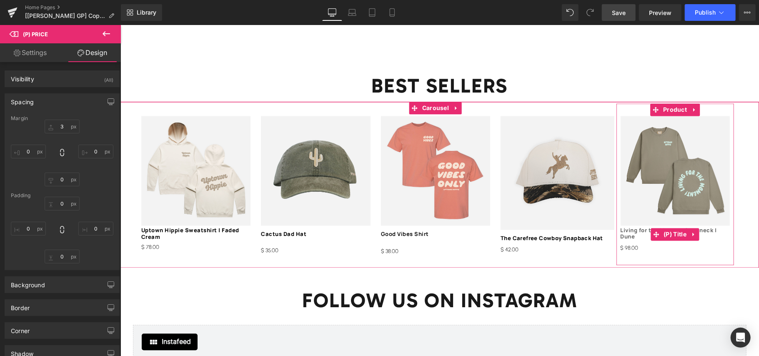
click at [643, 227] on link "Living for the Moment Crewneck | Dune" at bounding box center [674, 233] width 109 height 13
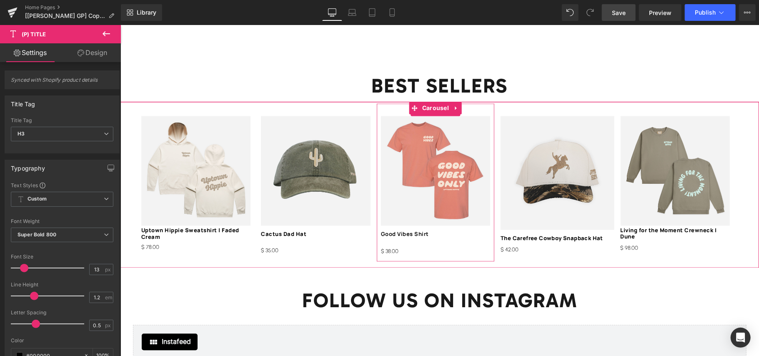
click at [392, 103] on div "Sale Off (P) Image Good Vibes Shirt (P) Title $ 0 $ 38.00 (P) Price Product" at bounding box center [436, 182] width 118 height 158
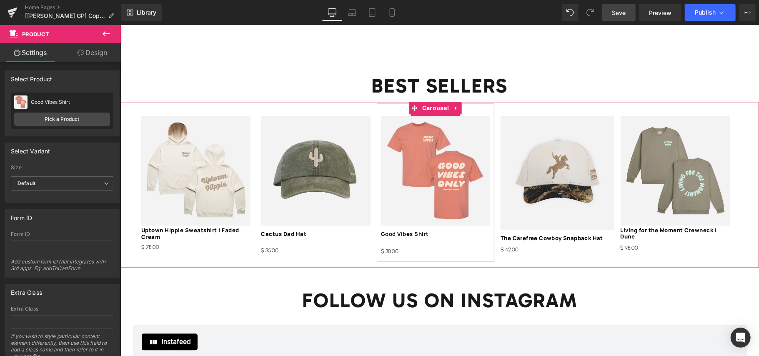
click at [400, 103] on div "Sale Off (P) Image Good Vibes Shirt (P) Title $ 0 $ 38.00 (P) Price Product" at bounding box center [436, 182] width 118 height 158
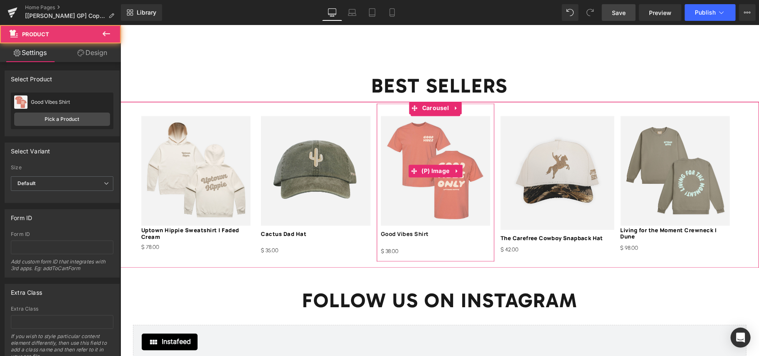
click at [425, 116] on img at bounding box center [435, 170] width 109 height 109
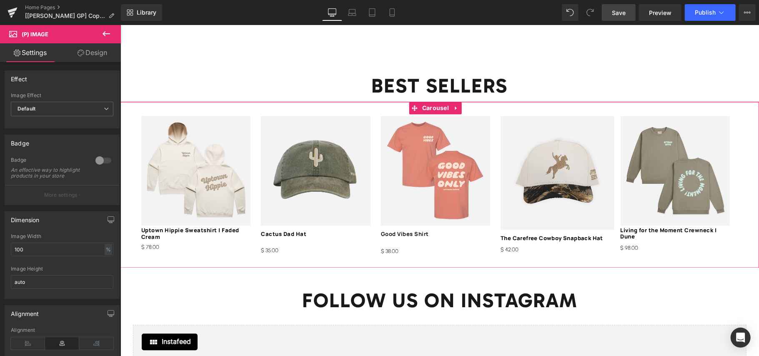
click at [374, 118] on div "Sale Off (P) Image Uptown Hippie Sweatshirt | Faded Cream (P) Title $ 0 $ 78.00…" at bounding box center [436, 185] width 599 height 164
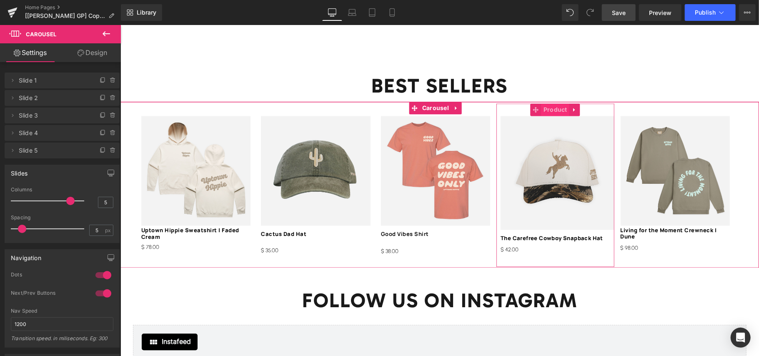
click at [552, 104] on span "Product" at bounding box center [555, 109] width 28 height 13
